Goal: Transaction & Acquisition: Purchase product/service

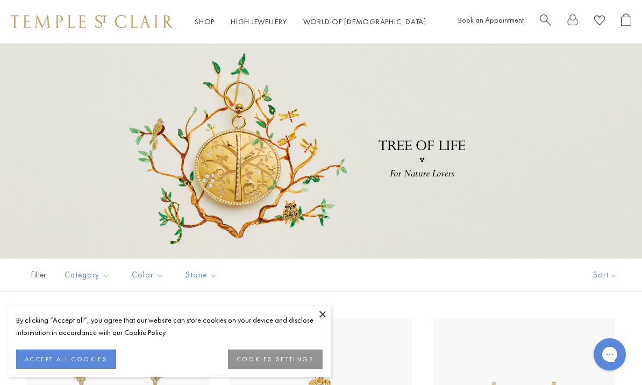
click at [322, 314] on button at bounding box center [323, 314] width 16 height 16
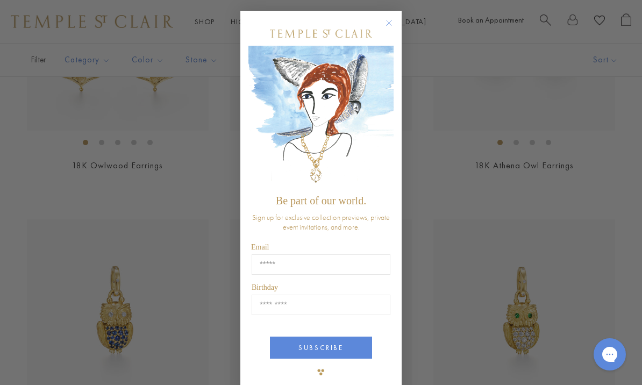
scroll to position [366, 0]
click at [389, 30] on circle "Close dialog" at bounding box center [389, 23] width 13 height 13
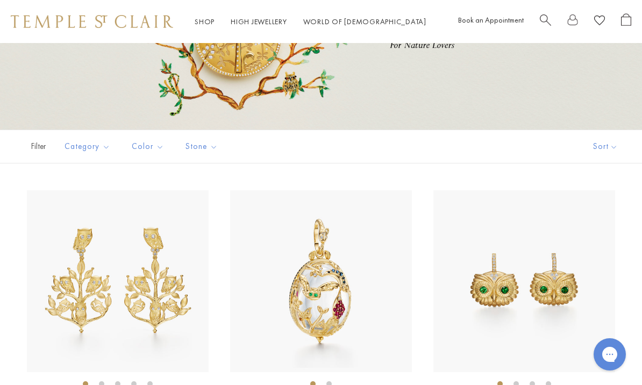
scroll to position [0, 0]
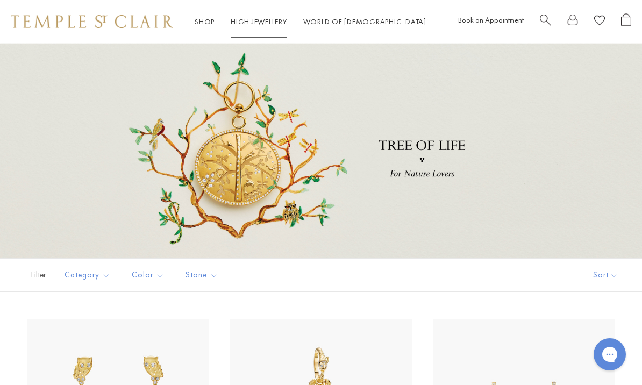
click at [258, 24] on link "High Jewellery High Jewellery" at bounding box center [259, 22] width 56 height 10
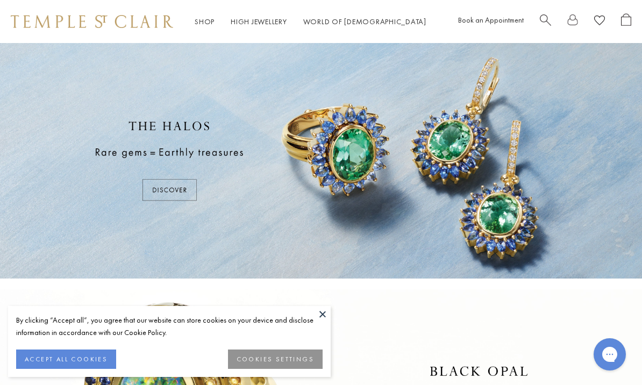
click at [322, 316] on button at bounding box center [323, 314] width 16 height 16
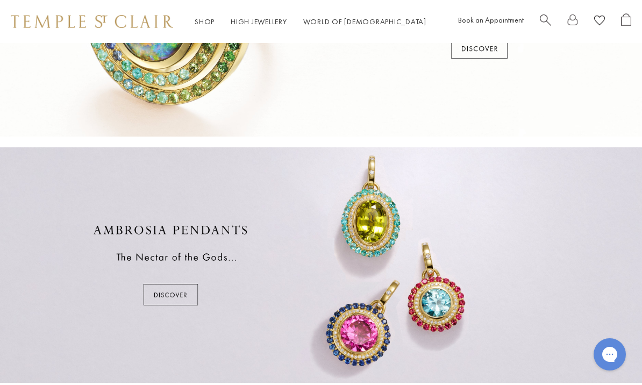
scroll to position [427, 0]
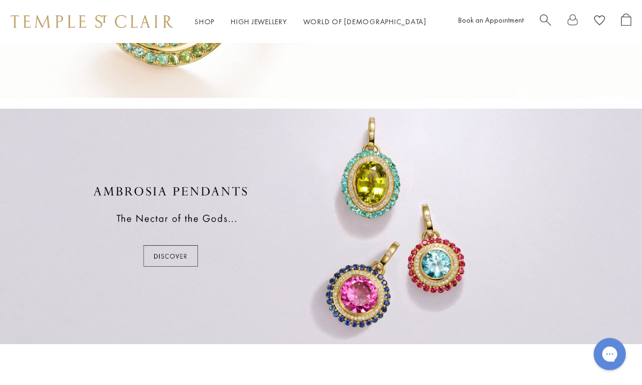
click at [186, 258] on div at bounding box center [321, 227] width 642 height 236
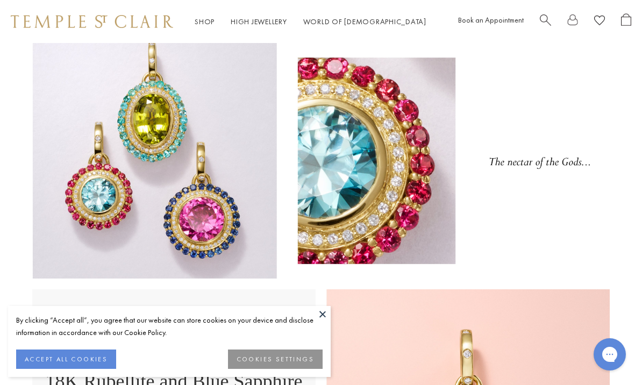
click at [322, 316] on button at bounding box center [323, 314] width 16 height 16
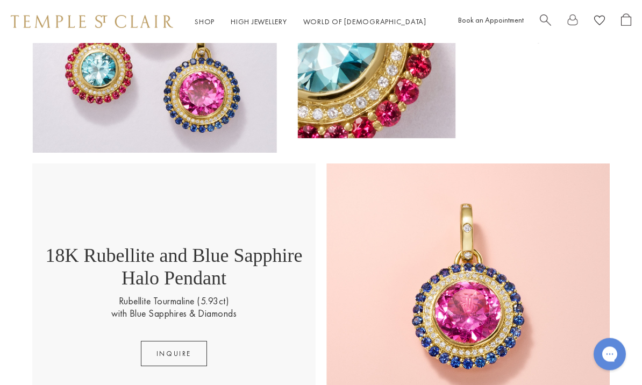
scroll to position [195, 0]
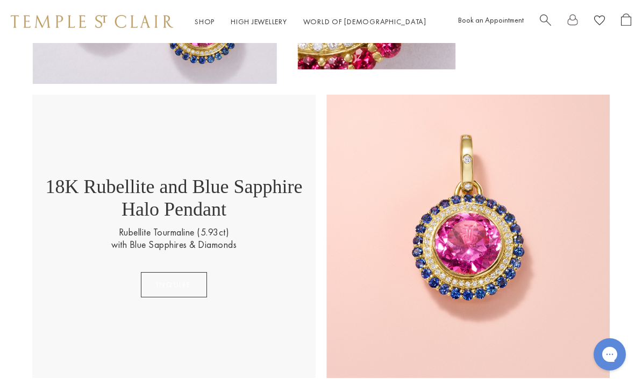
click at [176, 290] on button "inquire" at bounding box center [174, 284] width 66 height 25
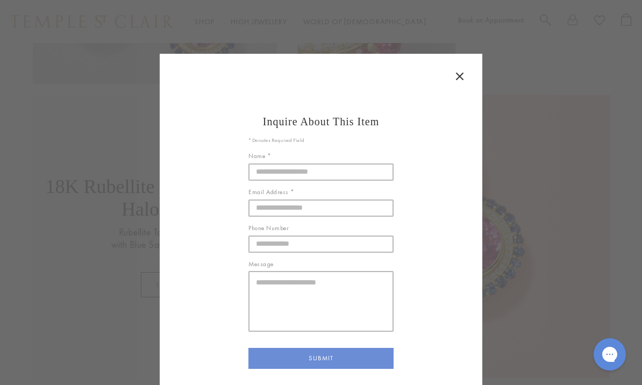
click at [459, 76] on icon at bounding box center [459, 76] width 13 height 13
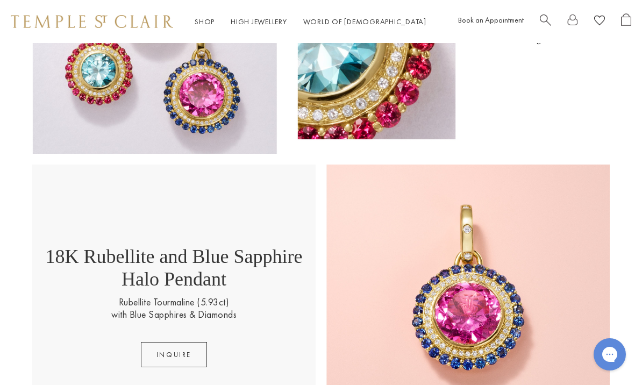
scroll to position [0, 0]
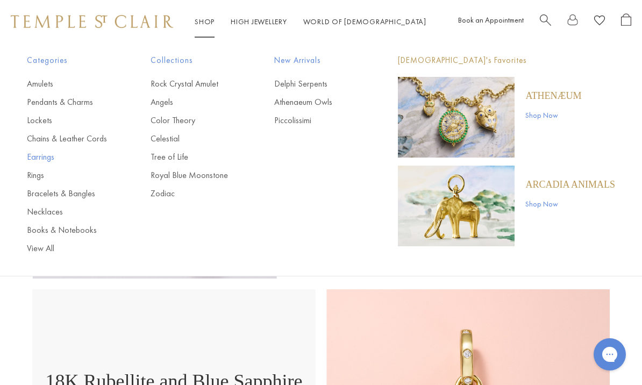
click at [43, 157] on link "Earrings" at bounding box center [67, 157] width 81 height 12
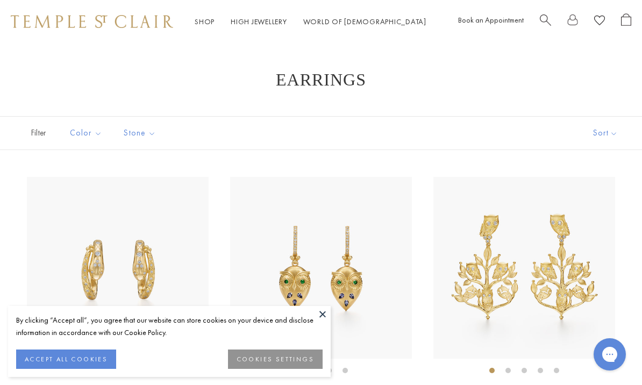
click at [322, 314] on button at bounding box center [323, 314] width 16 height 16
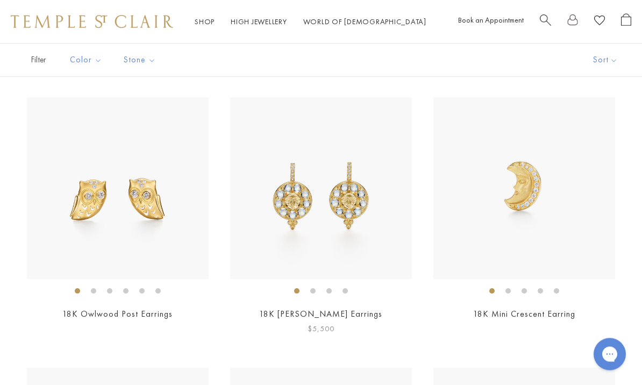
scroll to position [621, 0]
click at [313, 274] on img at bounding box center [321, 188] width 182 height 182
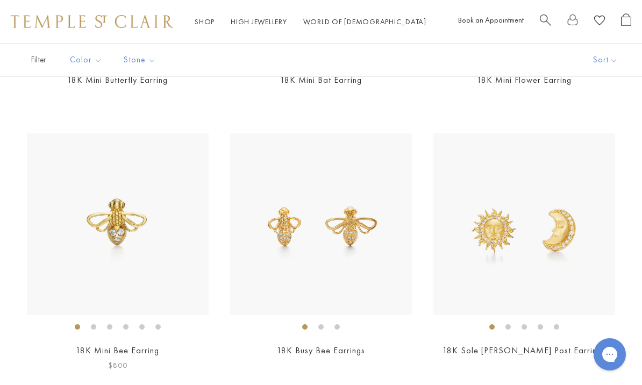
scroll to position [1128, 0]
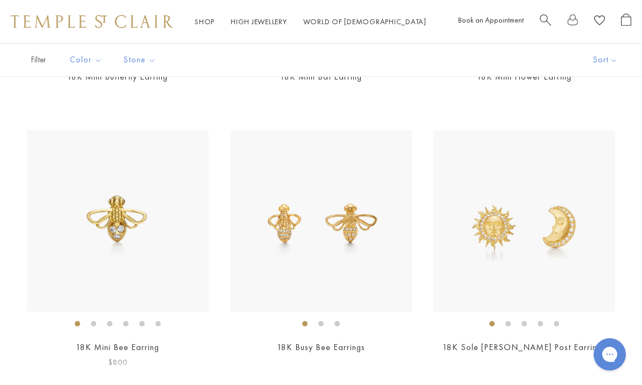
click at [121, 238] on img at bounding box center [118, 221] width 182 height 182
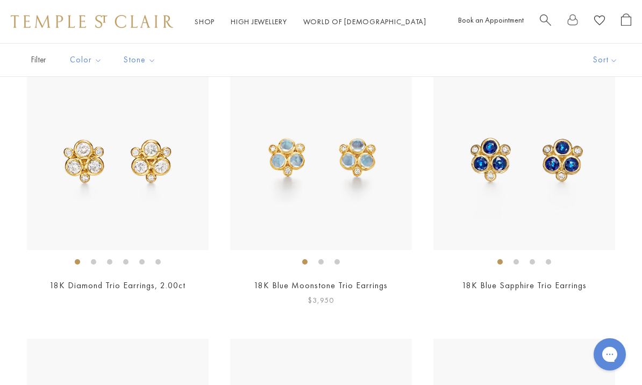
scroll to position [1731, 0]
click at [343, 162] on img at bounding box center [321, 160] width 182 height 182
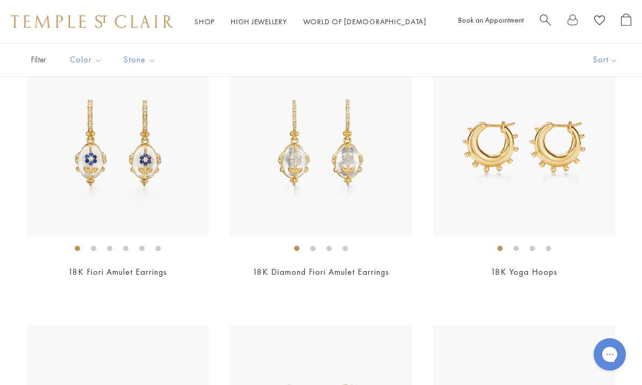
scroll to position [2865, 0]
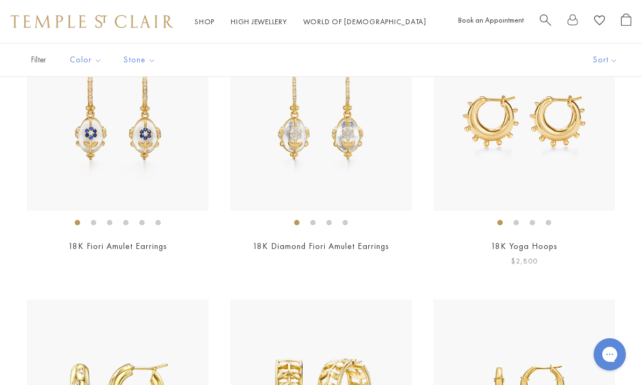
click at [533, 189] on img at bounding box center [525, 120] width 182 height 182
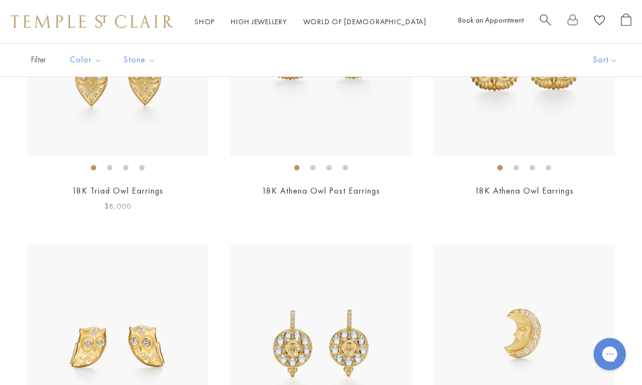
scroll to position [0, 0]
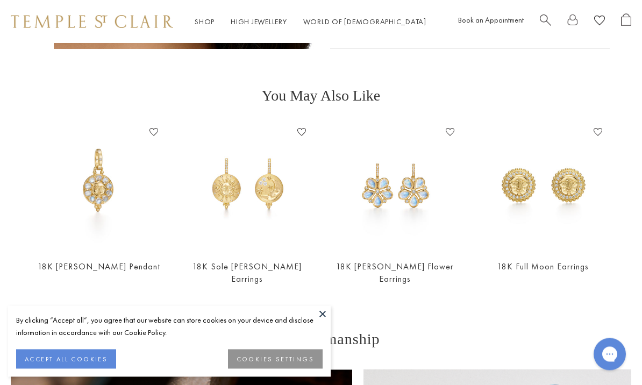
scroll to position [771, 0]
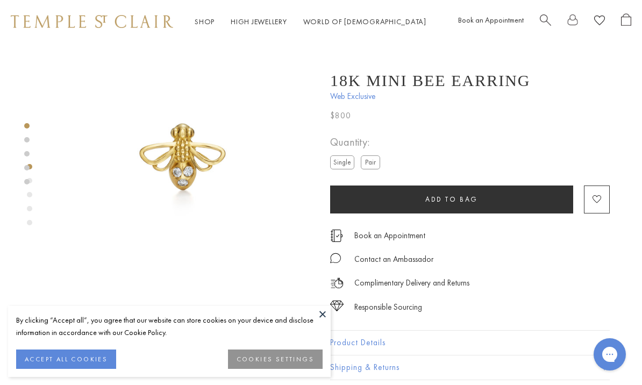
scroll to position [15, 0]
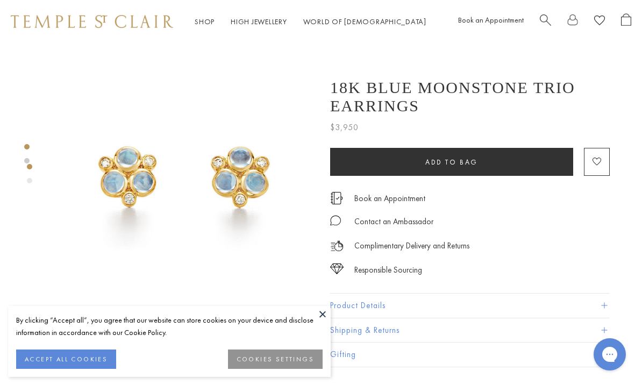
click at [325, 315] on button at bounding box center [323, 314] width 16 height 16
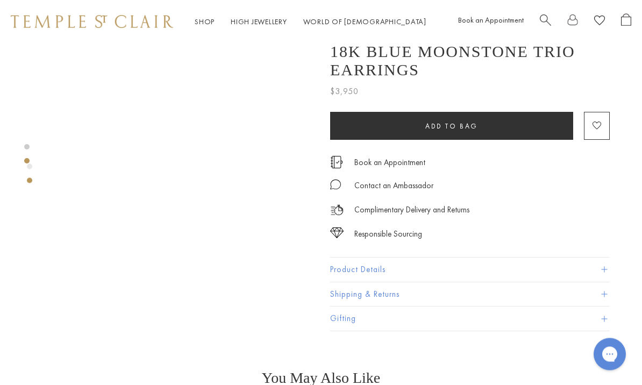
scroll to position [248, 0]
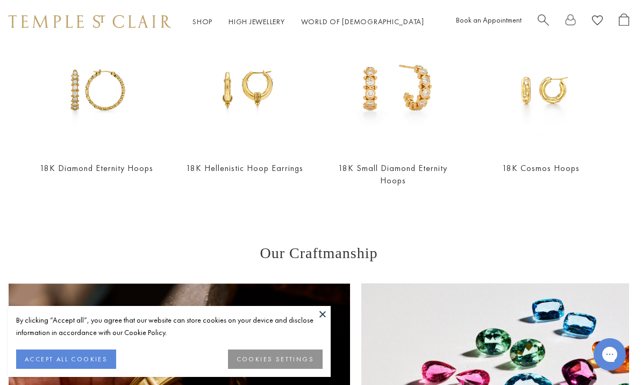
scroll to position [919, 2]
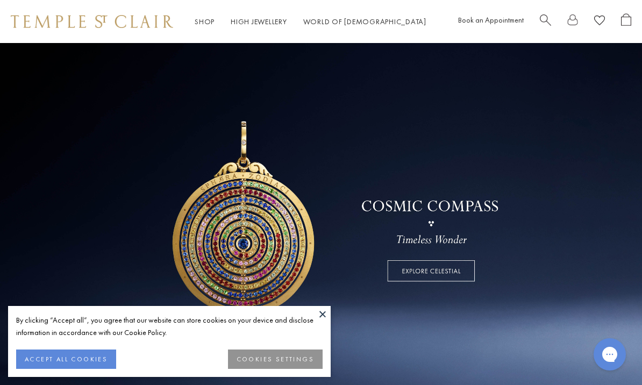
click at [322, 315] on button at bounding box center [323, 314] width 16 height 16
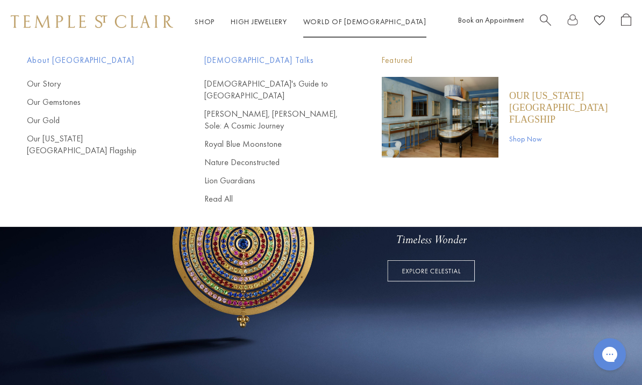
click at [575, 23] on link at bounding box center [572, 21] width 11 height 17
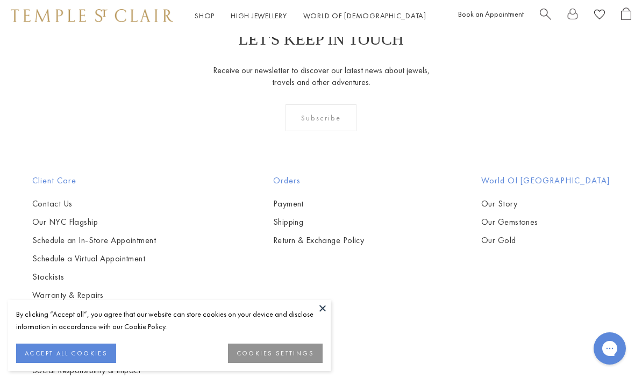
scroll to position [389, 0]
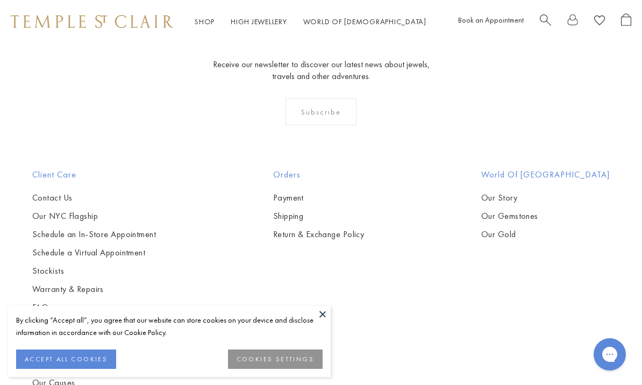
click at [323, 316] on button at bounding box center [323, 314] width 16 height 16
